Goal: Navigation & Orientation: Find specific page/section

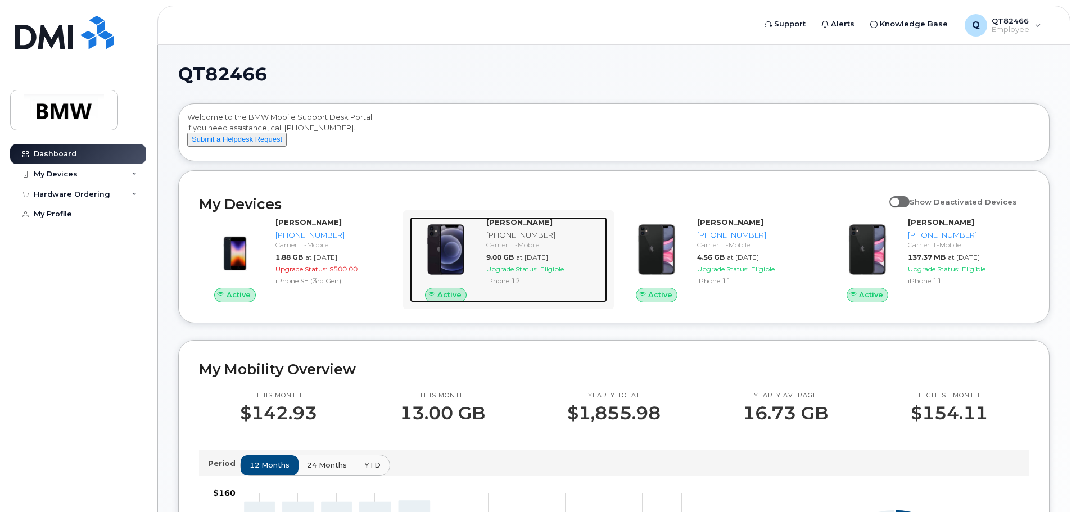
click at [502, 241] on div "[PHONE_NUMBER]" at bounding box center [544, 235] width 116 height 11
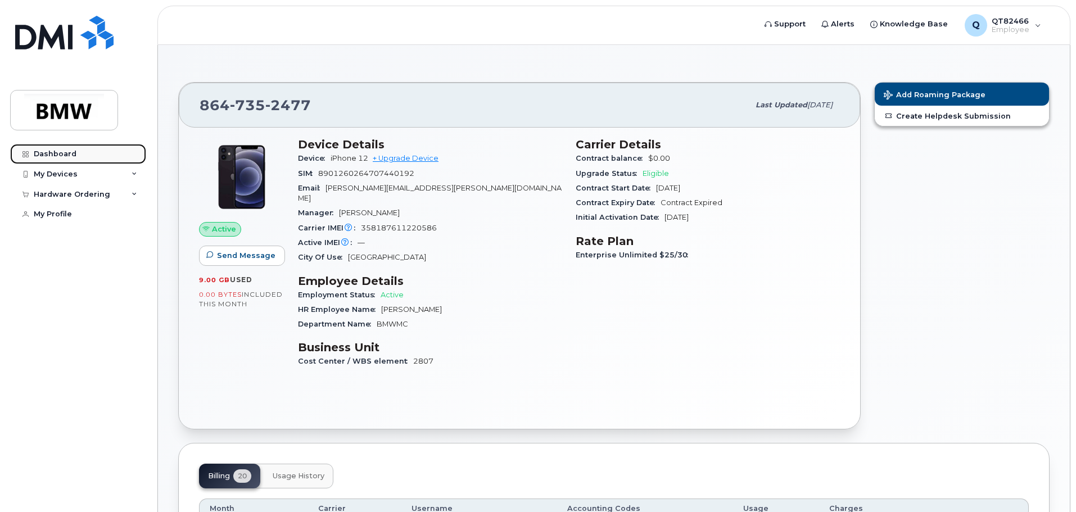
click at [44, 156] on div "Dashboard" at bounding box center [55, 153] width 43 height 9
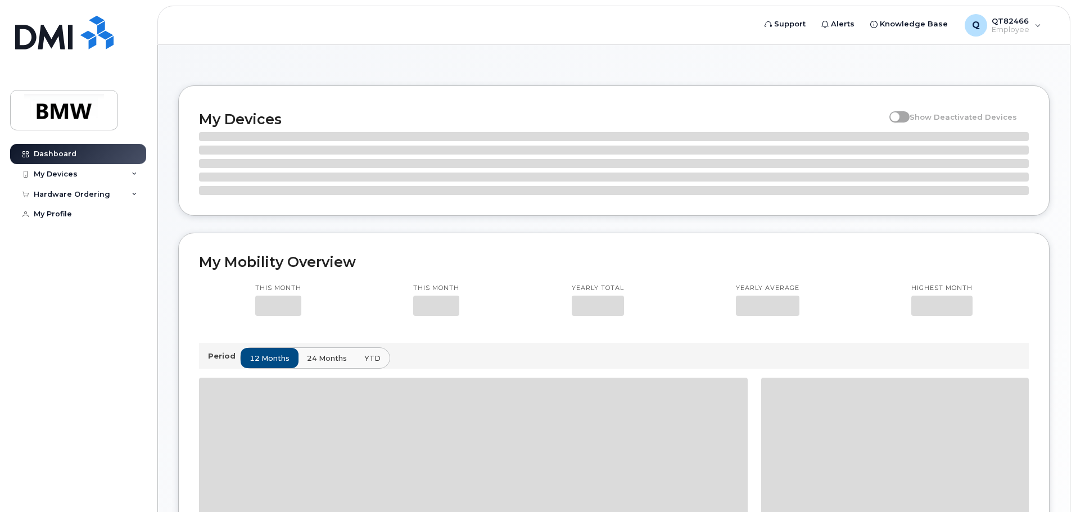
click at [49, 214] on div "My Profile" at bounding box center [53, 214] width 38 height 9
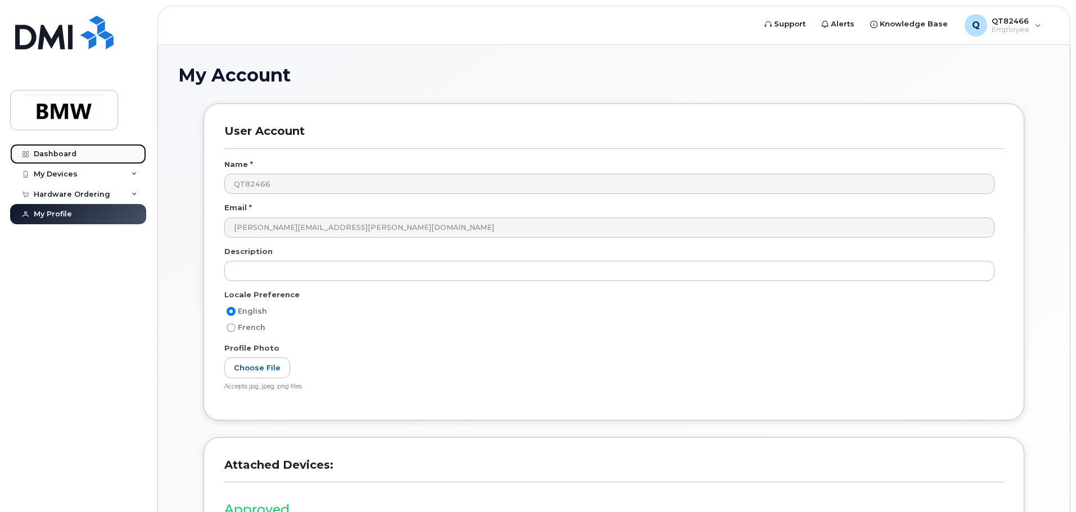
click at [63, 158] on link "Dashboard" at bounding box center [78, 154] width 136 height 20
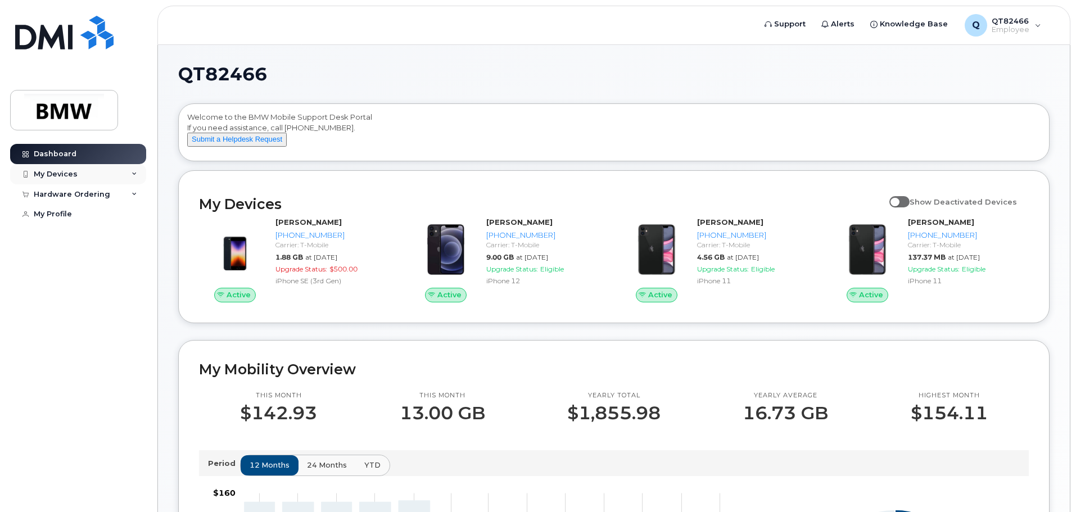
click at [117, 174] on div "My Devices" at bounding box center [78, 174] width 136 height 20
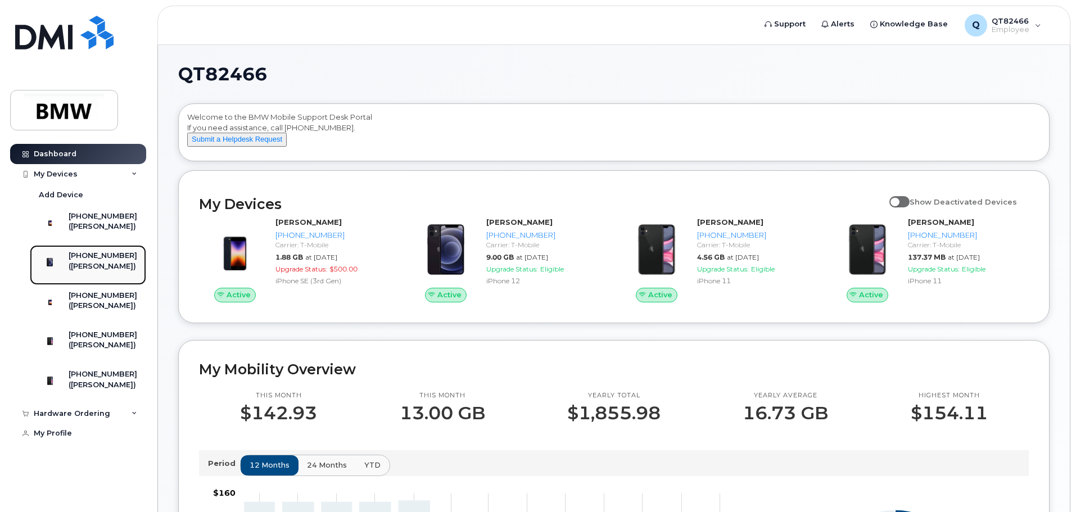
click at [98, 261] on div "[PHONE_NUMBER]" at bounding box center [103, 256] width 69 height 10
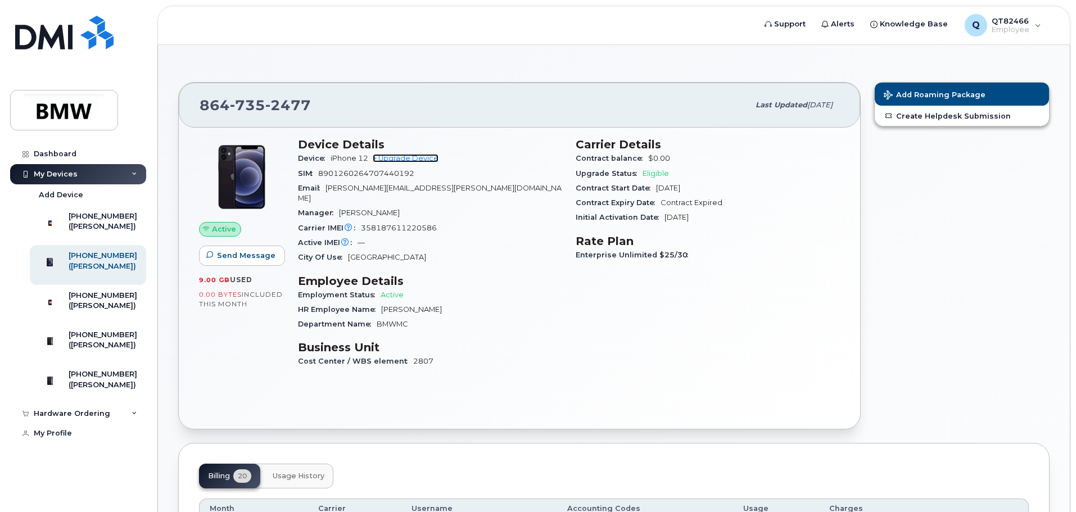
click at [398, 160] on link "+ Upgrade Device" at bounding box center [406, 158] width 66 height 8
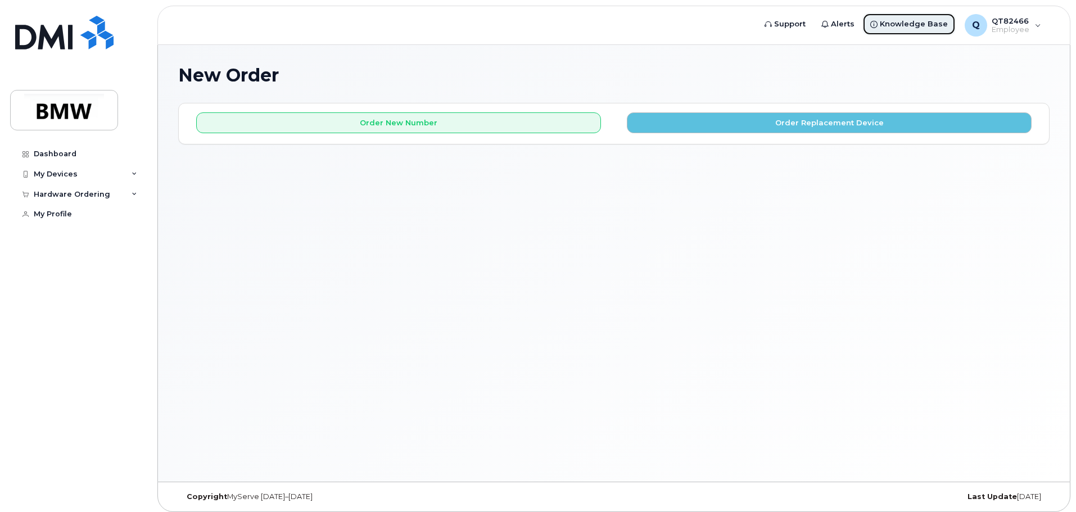
click at [914, 20] on span "Knowledge Base" at bounding box center [913, 24] width 68 height 11
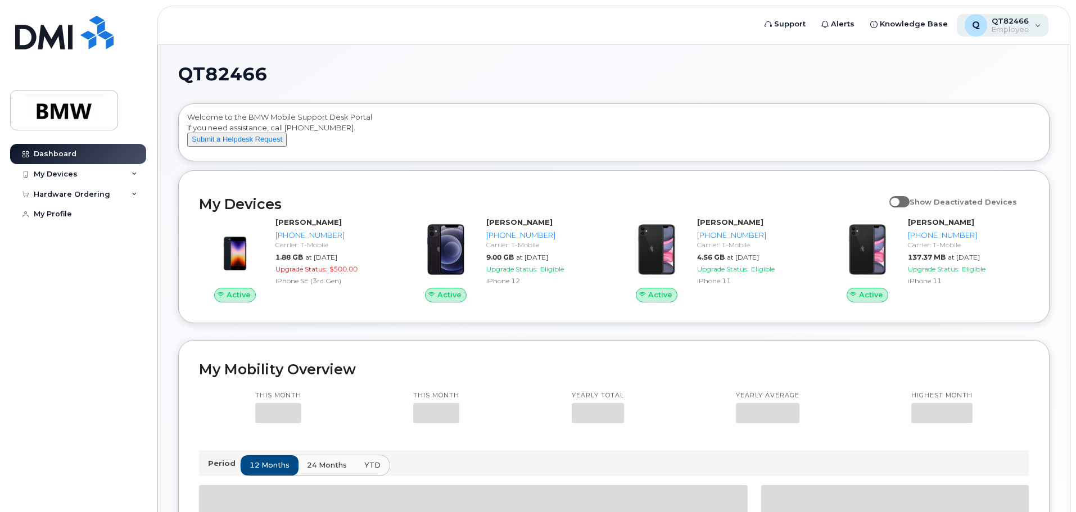
click at [1032, 25] on div "Q QT82466 Employee" at bounding box center [1002, 25] width 92 height 22
